Goal: Navigation & Orientation: Go to known website

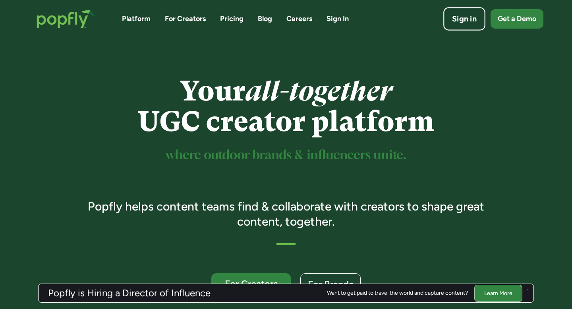
click at [452, 20] on div "Sign in" at bounding box center [464, 18] width 25 height 11
click at [459, 15] on div "Sign in" at bounding box center [464, 18] width 25 height 11
